Goal: Task Accomplishment & Management: Manage account settings

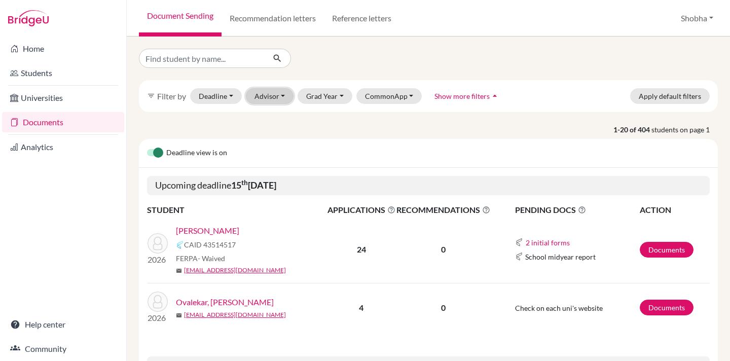
click at [286, 94] on button "Advisor" at bounding box center [270, 96] width 48 height 16
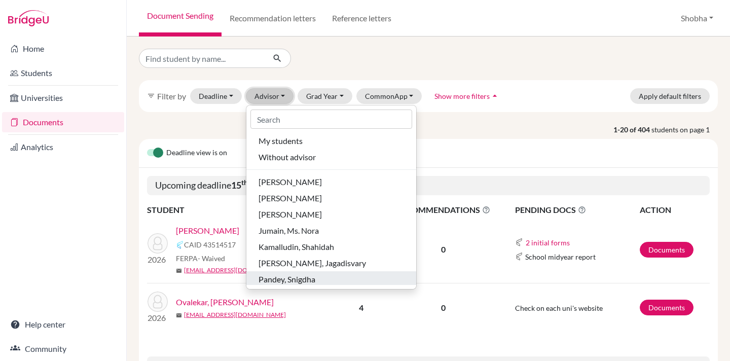
scroll to position [67, 0]
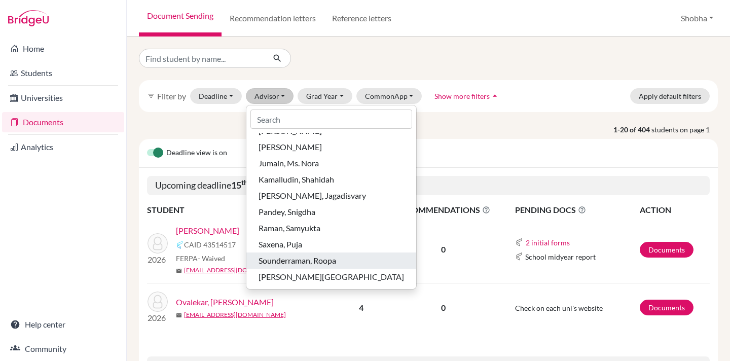
click at [319, 260] on span "Sounderraman, Roopa" at bounding box center [297, 260] width 78 height 12
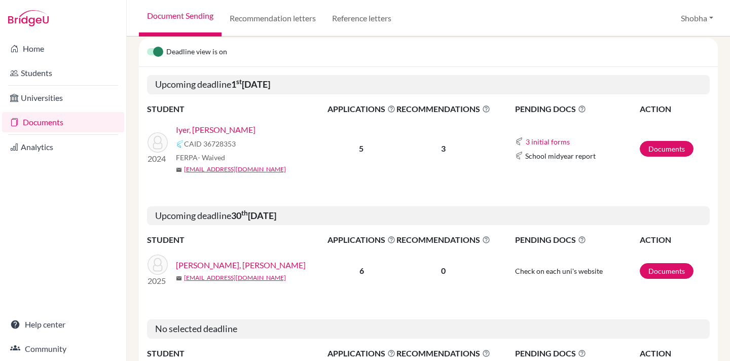
scroll to position [132, 0]
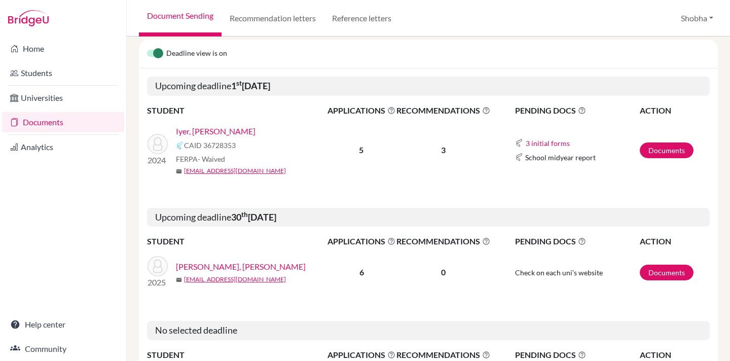
click at [219, 267] on link "[PERSON_NAME], [PERSON_NAME]" at bounding box center [241, 266] width 130 height 12
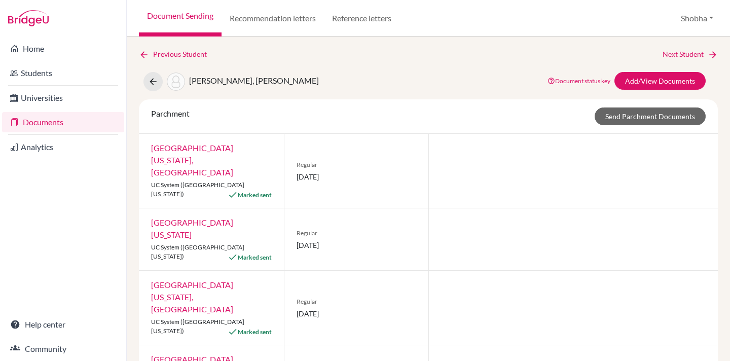
click at [223, 148] on link "University of California, Los Angeles" at bounding box center [192, 160] width 82 height 34
click at [25, 72] on link "Students" at bounding box center [63, 73] width 122 height 20
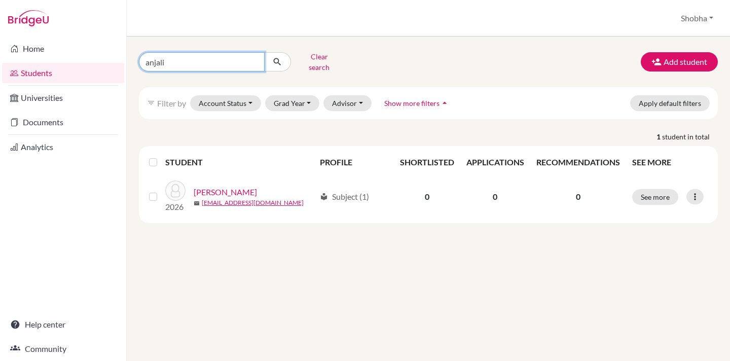
drag, startPoint x: 176, startPoint y: 58, endPoint x: 142, endPoint y: 56, distance: 34.0
click at [142, 56] on input "anjali" at bounding box center [202, 61] width 126 height 19
type input "prana"
click at [309, 95] on button "Grad Year" at bounding box center [292, 103] width 55 height 16
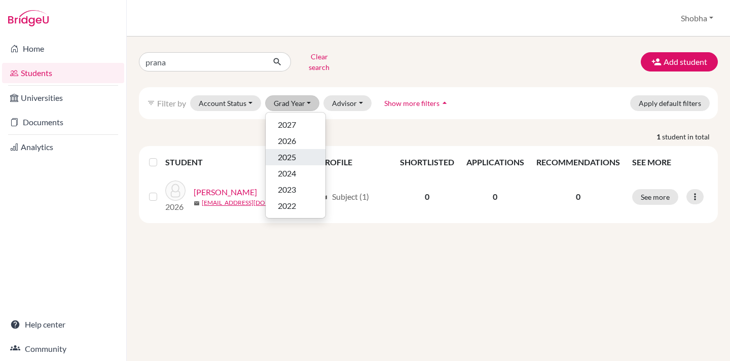
click at [298, 151] on div "2025" at bounding box center [295, 157] width 35 height 12
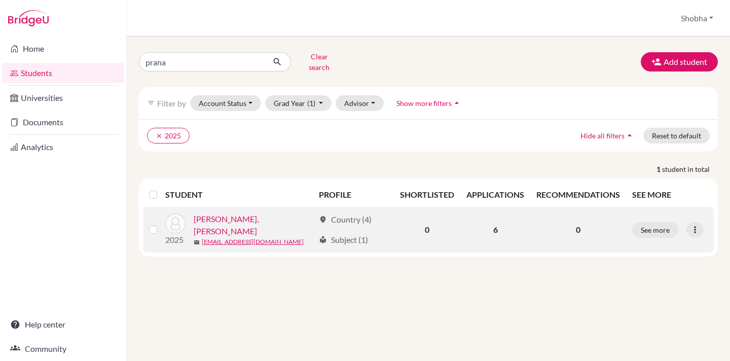
click at [253, 218] on link "[PERSON_NAME], [PERSON_NAME]" at bounding box center [254, 225] width 121 height 24
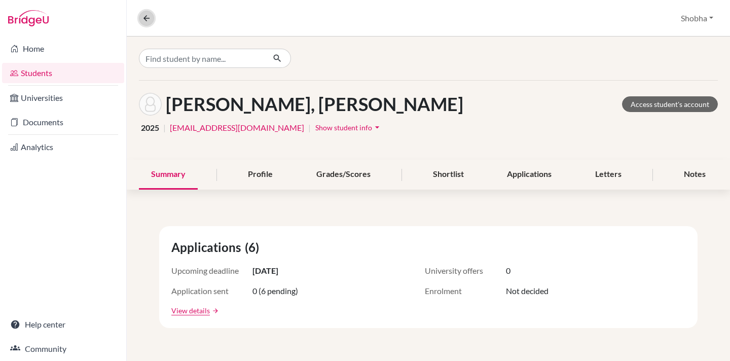
click at [145, 16] on icon at bounding box center [146, 18] width 9 height 9
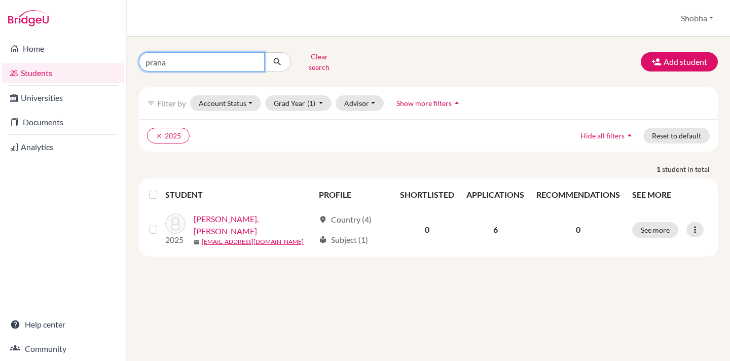
drag, startPoint x: 170, startPoint y: 60, endPoint x: 137, endPoint y: 60, distance: 32.4
click at [137, 60] on div "prana Clear search" at bounding box center [230, 62] width 198 height 26
type input "tvish"
click at [323, 95] on button "Grad Year (1)" at bounding box center [298, 103] width 67 height 16
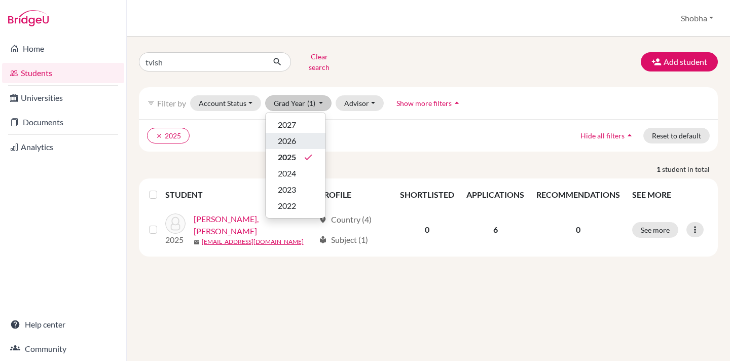
click at [304, 135] on div "2026" at bounding box center [295, 141] width 35 height 12
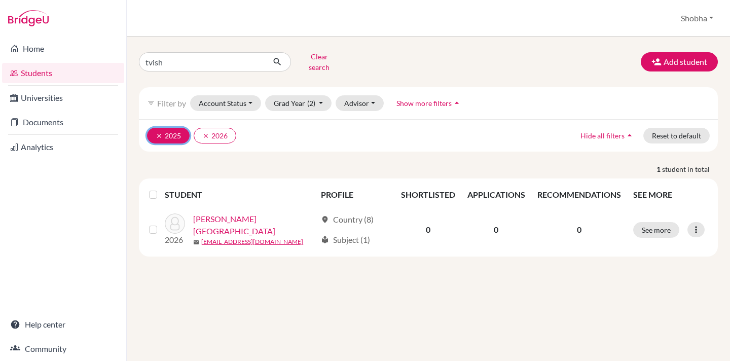
click at [163, 128] on button "clear 2025" at bounding box center [168, 136] width 43 height 16
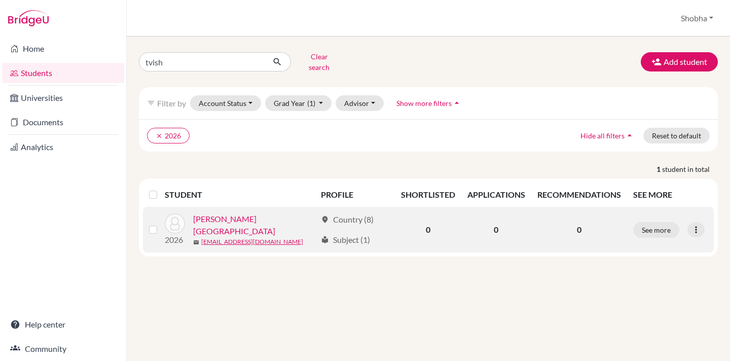
click at [236, 217] on link "Agarwal, Tvisha" at bounding box center [254, 225] width 123 height 24
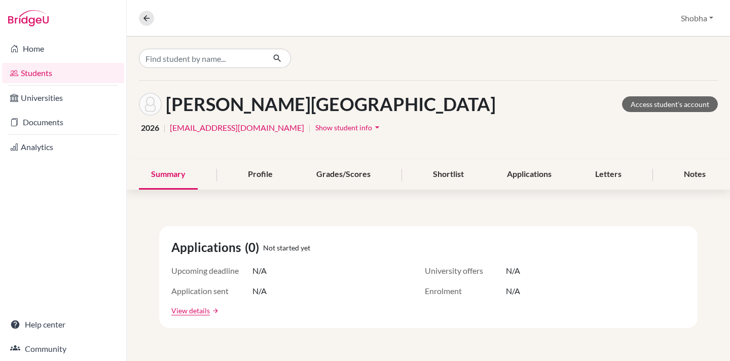
click at [382, 127] on icon "arrow_drop_down" at bounding box center [377, 127] width 10 height 10
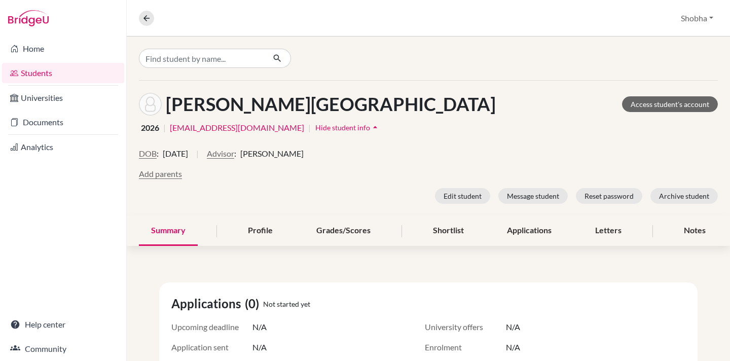
click at [380, 127] on icon "arrow_drop_up" at bounding box center [375, 127] width 10 height 10
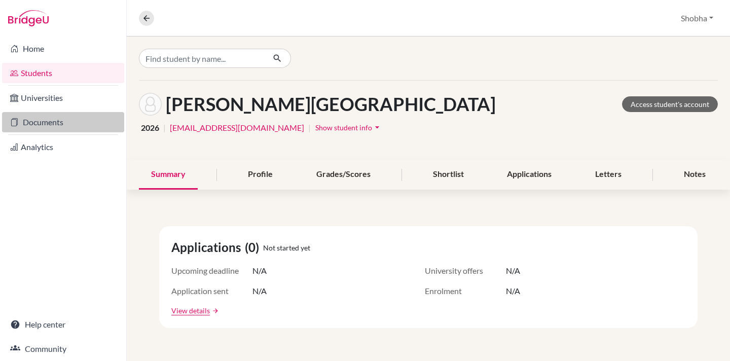
click at [47, 123] on link "Documents" at bounding box center [63, 122] width 122 height 20
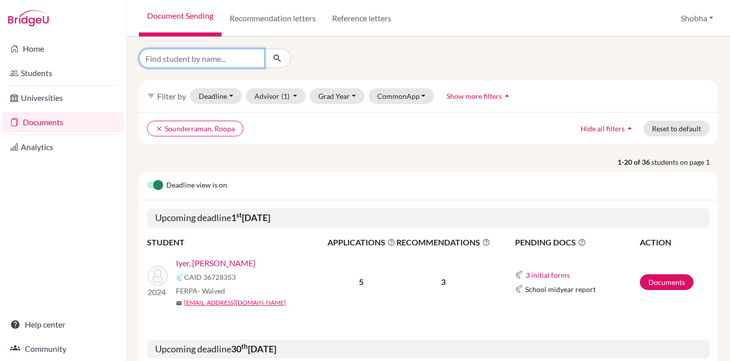
click at [209, 60] on input "Find student by name..." at bounding box center [202, 58] width 126 height 19
type input "tvis"
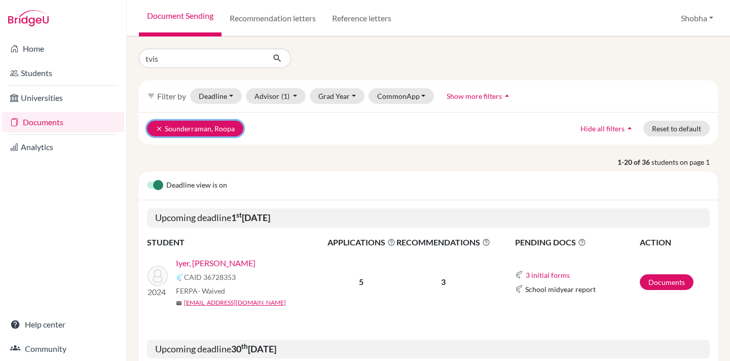
click at [159, 128] on icon "clear" at bounding box center [159, 128] width 7 height 7
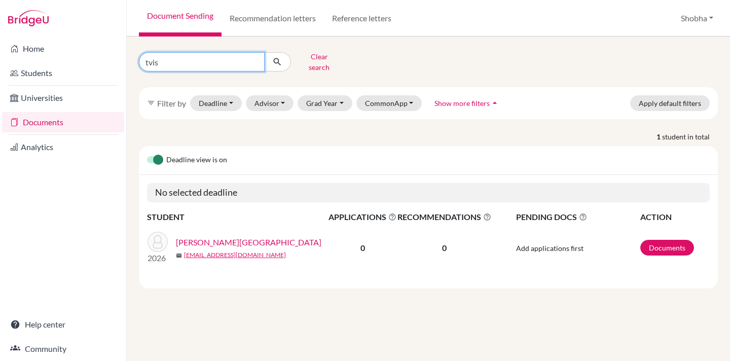
click at [180, 60] on input "tvis" at bounding box center [202, 61] width 126 height 19
click at [221, 236] on link "Agarwal, Tvisha" at bounding box center [248, 242] width 145 height 12
drag, startPoint x: 176, startPoint y: 58, endPoint x: 135, endPoint y: 58, distance: 41.6
click at [135, 58] on div "tvis Clear search" at bounding box center [230, 62] width 198 height 26
type input "jui"
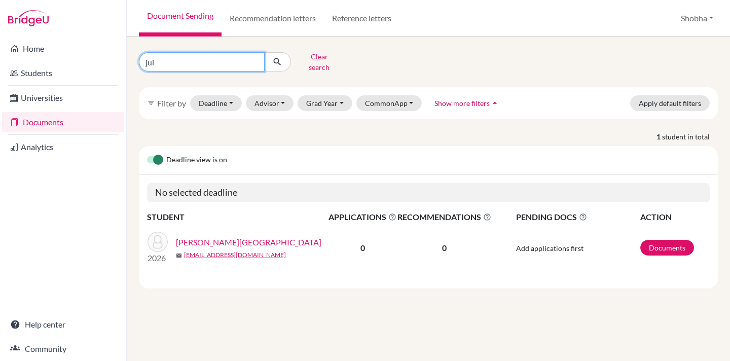
click button "submit" at bounding box center [277, 61] width 27 height 19
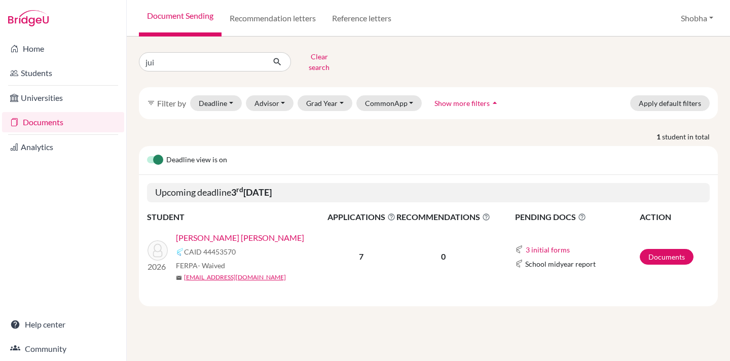
click at [247, 233] on link "[PERSON_NAME] [PERSON_NAME]" at bounding box center [240, 238] width 128 height 12
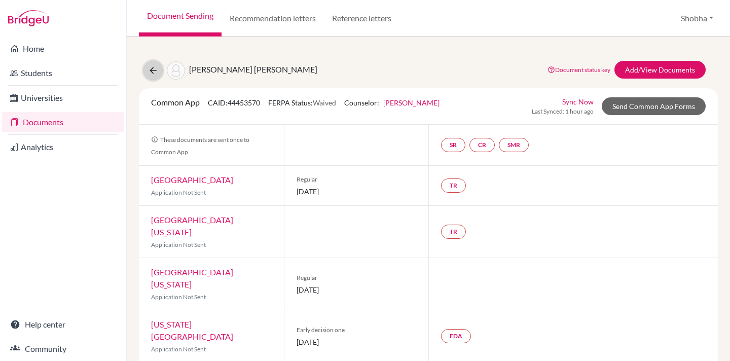
click at [154, 70] on icon at bounding box center [153, 70] width 10 height 10
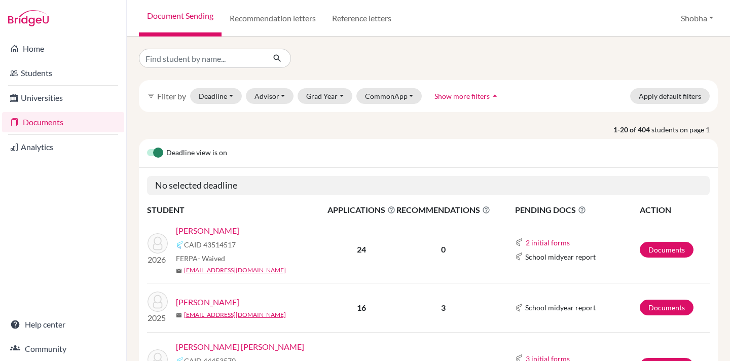
click at [225, 231] on link "Kanodia, Nandita" at bounding box center [207, 230] width 63 height 12
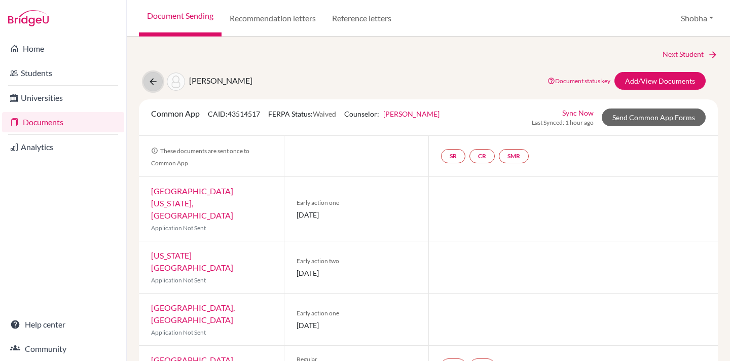
click at [155, 80] on icon at bounding box center [153, 82] width 10 height 10
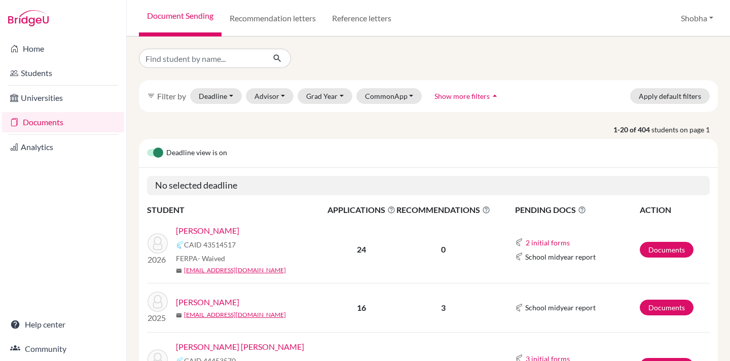
click at [222, 304] on link "[PERSON_NAME]" at bounding box center [207, 302] width 63 height 12
click at [164, 60] on input "Find student by name..." at bounding box center [202, 58] width 126 height 19
type input "anaika"
click button "submit" at bounding box center [277, 58] width 27 height 19
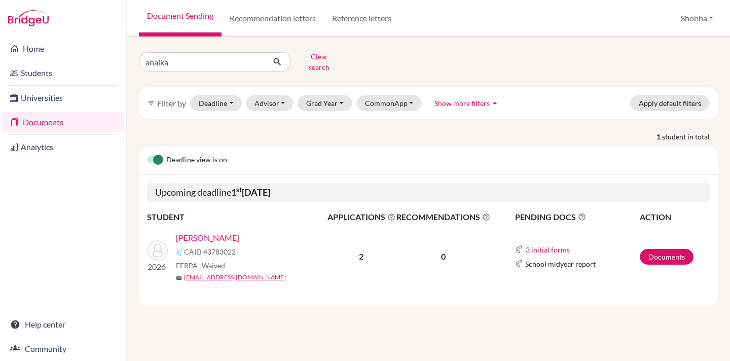
click at [202, 232] on link "[PERSON_NAME]" at bounding box center [207, 238] width 63 height 12
